Goal: Navigation & Orientation: Go to known website

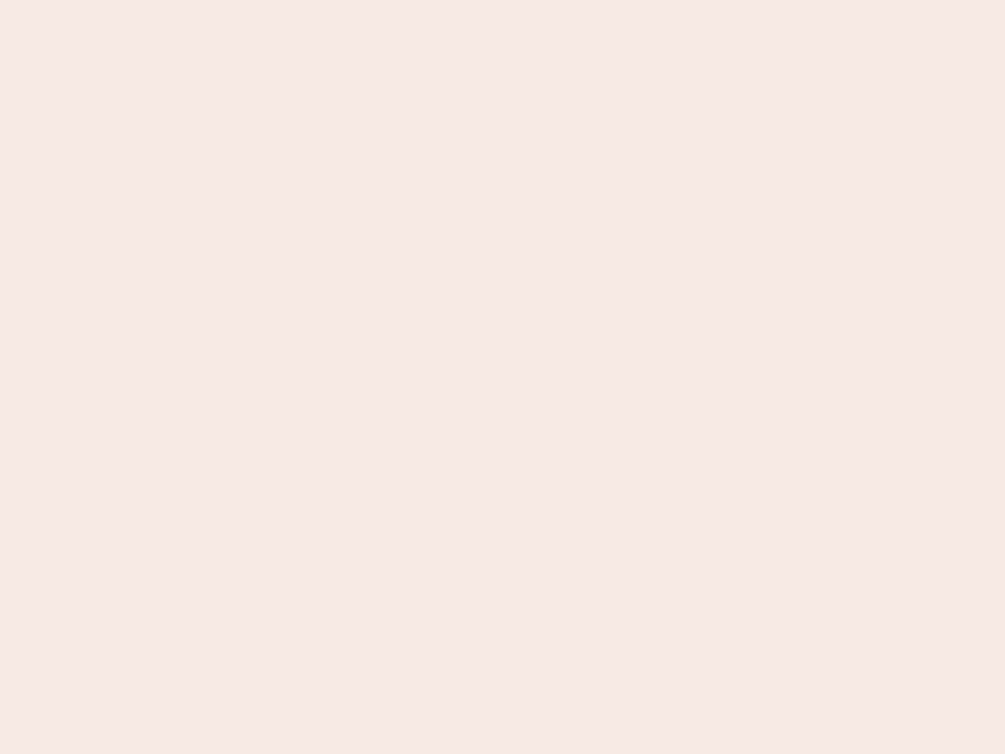
click at [503, 377] on nb-app "Almost there Thank you for registering for Newbook. Your account is under revie…" at bounding box center [502, 377] width 1005 height 754
click at [503, 0] on nb-app "Almost there Thank you for registering for Newbook. Your account is under revie…" at bounding box center [502, 377] width 1005 height 754
click at [537, 0] on nb-app "Almost there Thank you for registering for Newbook. Your account is under revie…" at bounding box center [502, 377] width 1005 height 754
click at [503, 377] on nb-app "Almost there Thank you for registering for Newbook. Your account is under revie…" at bounding box center [502, 377] width 1005 height 754
click at [503, 0] on nb-app "Almost there Thank you for registering for Newbook. Your account is under revie…" at bounding box center [502, 377] width 1005 height 754
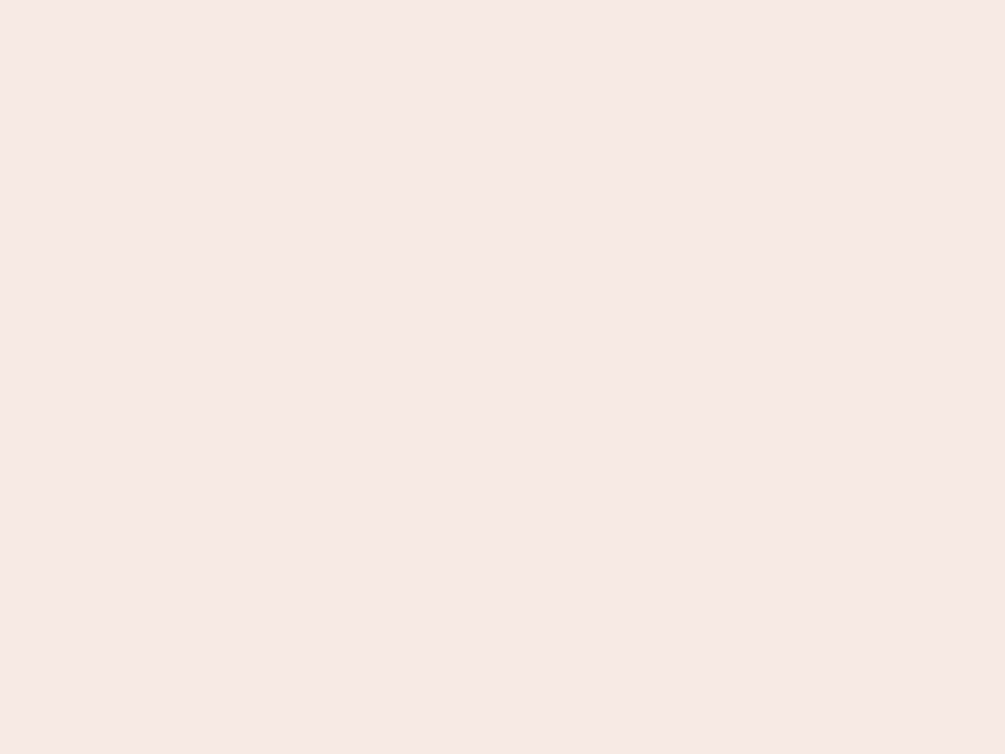
click at [351, 0] on nb-app "Almost there Thank you for registering for Newbook. Your account is under revie…" at bounding box center [502, 377] width 1005 height 754
click at [503, 377] on nb-app "Almost there Thank you for registering for Newbook. Your account is under revie…" at bounding box center [502, 377] width 1005 height 754
click at [503, 0] on nb-app "Almost there Thank you for registering for Newbook. Your account is under revie…" at bounding box center [502, 377] width 1005 height 754
click at [351, 0] on nb-app "Almost there Thank you for registering for Newbook. Your account is under revie…" at bounding box center [502, 377] width 1005 height 754
click at [503, 377] on nb-app "Almost there Thank you for registering for Newbook. Your account is under revie…" at bounding box center [502, 377] width 1005 height 754
